Goal: Find specific page/section: Find specific page/section

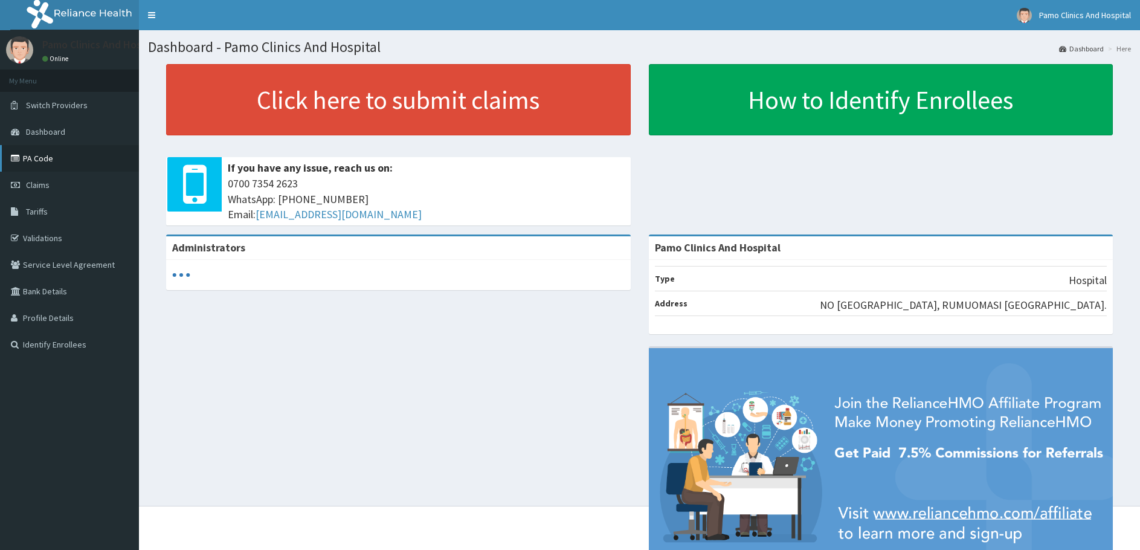
click at [50, 163] on link "PA Code" at bounding box center [69, 158] width 139 height 27
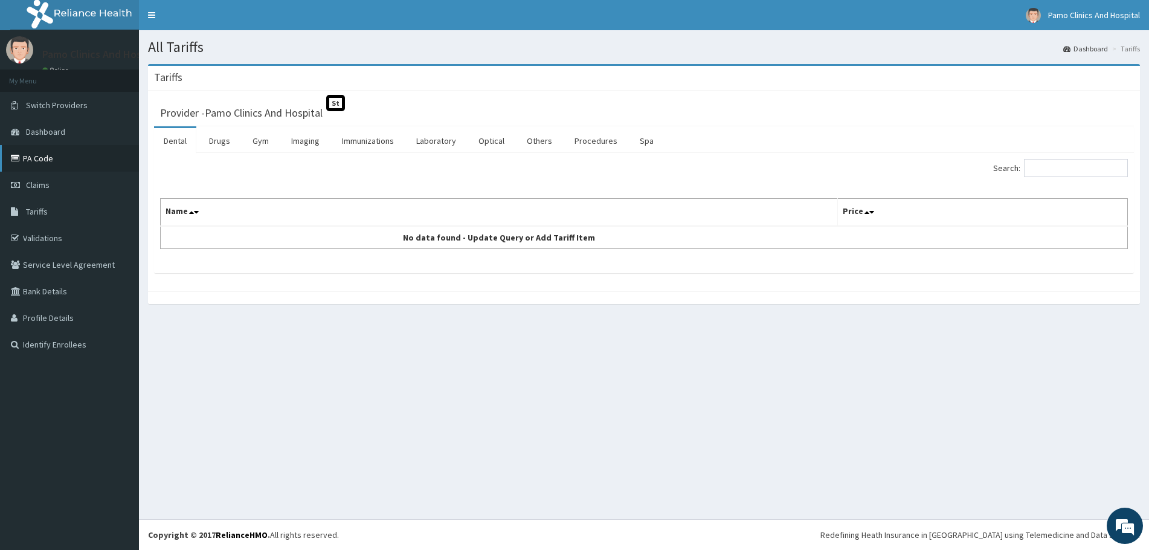
click at [23, 154] on link "PA Code" at bounding box center [69, 158] width 139 height 27
